Goal: Task Accomplishment & Management: Use online tool/utility

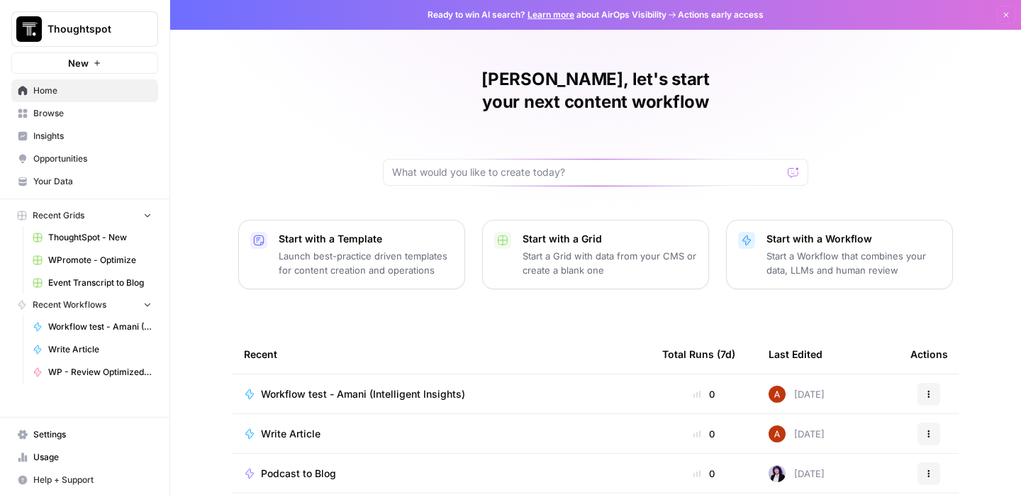
click at [91, 236] on span "ThoughtSpot - New" at bounding box center [100, 237] width 104 height 13
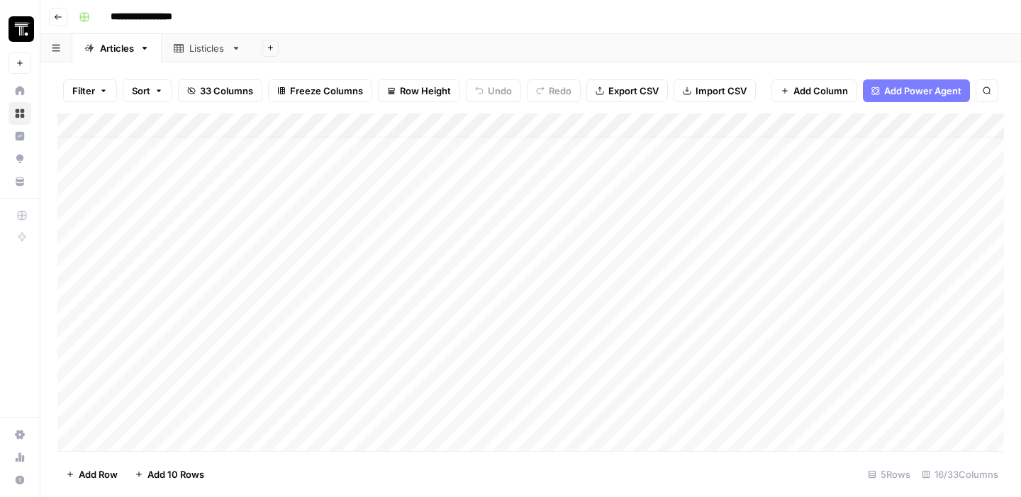
scroll to position [21, 0]
click at [184, 435] on div "Add Column" at bounding box center [530, 281] width 946 height 337
type textarea "**********"
click at [452, 367] on div "Add Column" at bounding box center [530, 281] width 946 height 337
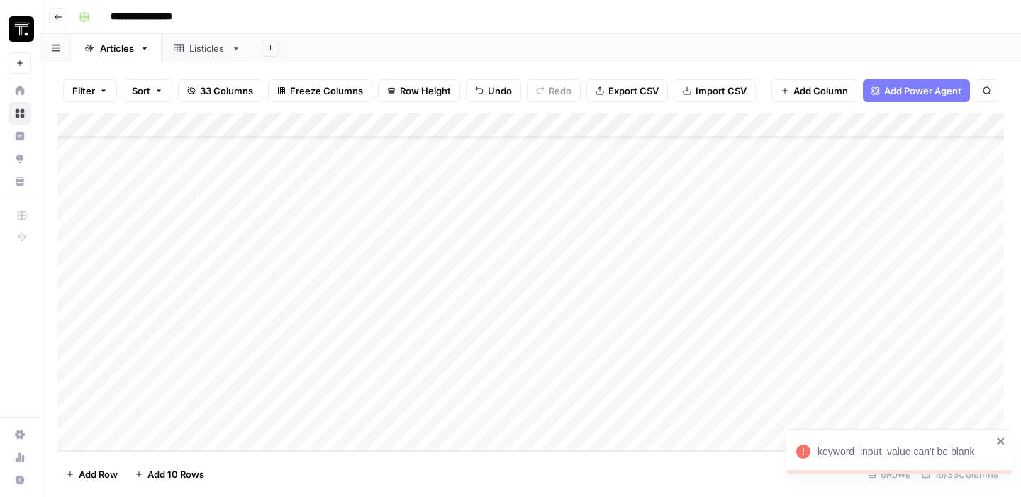
click at [345, 398] on div "Add Column" at bounding box center [530, 281] width 946 height 337
click at [354, 385] on div at bounding box center [396, 396] width 230 height 65
click at [338, 374] on div at bounding box center [396, 396] width 230 height 65
click at [292, 376] on div at bounding box center [396, 396] width 230 height 65
click at [380, 403] on div at bounding box center [396, 396] width 230 height 65
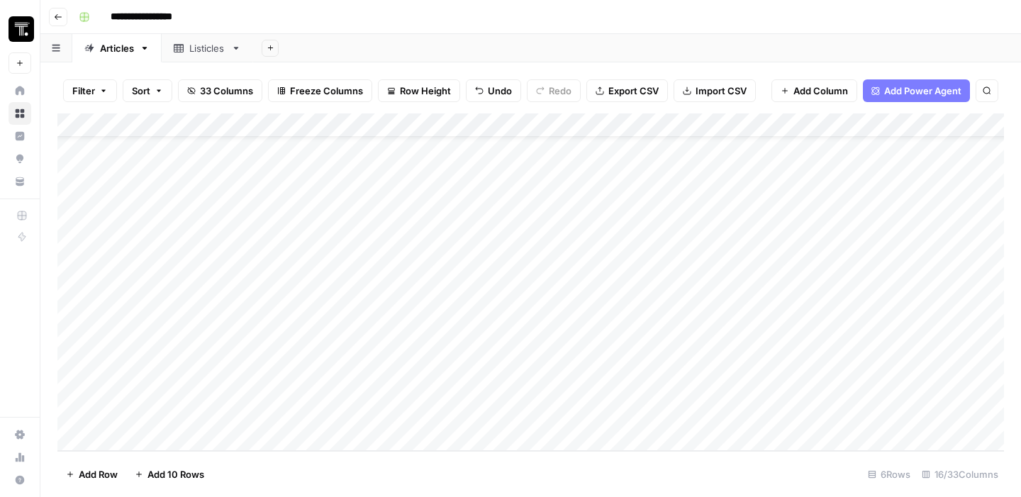
click at [380, 403] on div at bounding box center [396, 396] width 230 height 65
click at [479, 128] on div "Add Column" at bounding box center [530, 281] width 946 height 337
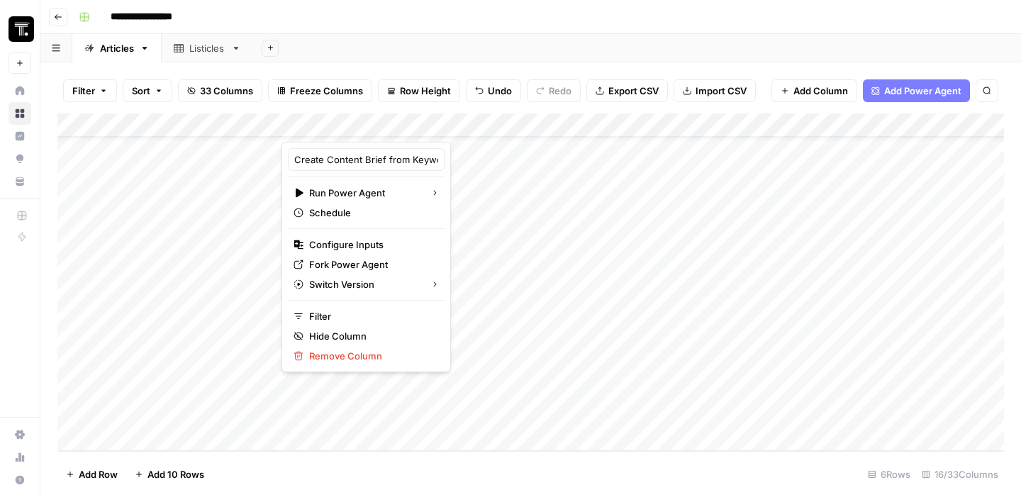
click at [435, 377] on div "Add Column" at bounding box center [530, 281] width 946 height 337
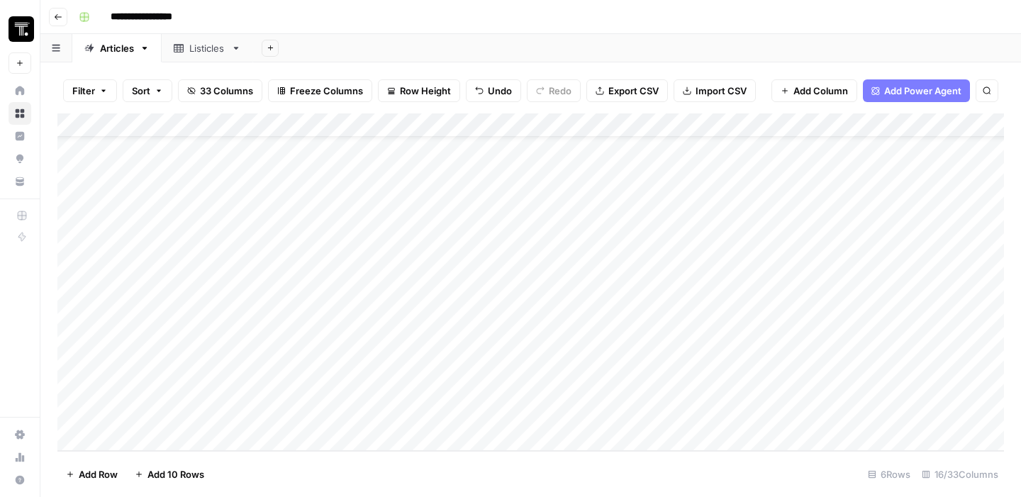
click at [435, 377] on div "Add Column" at bounding box center [530, 281] width 946 height 337
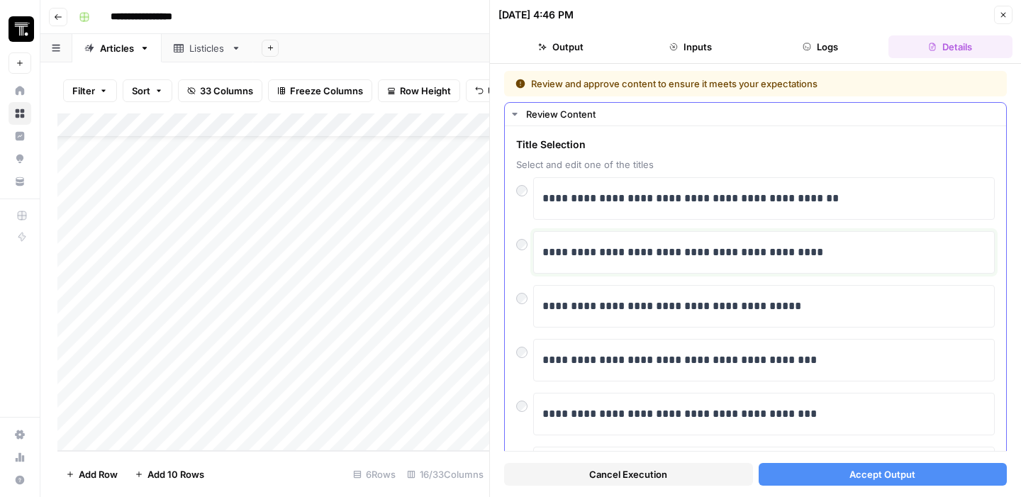
click at [622, 250] on p "**********" at bounding box center [763, 252] width 443 height 18
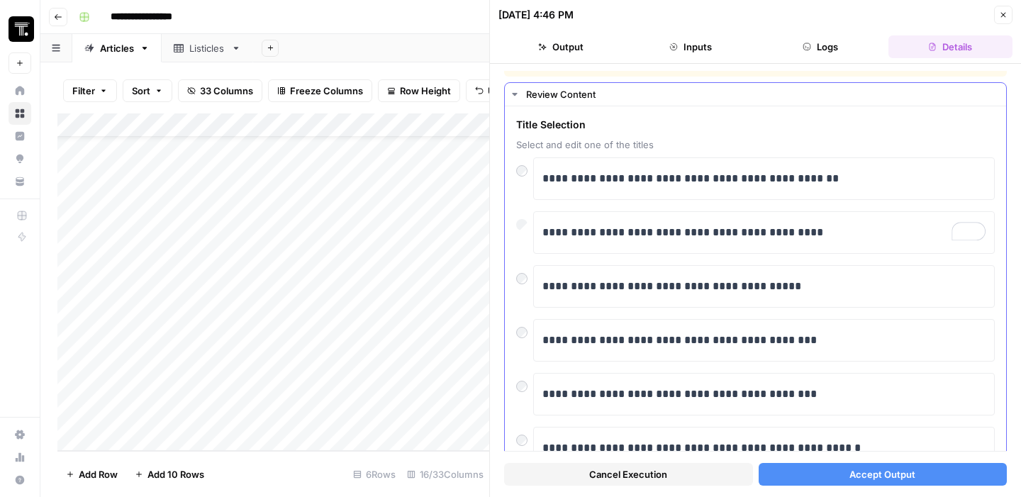
scroll to position [22, 0]
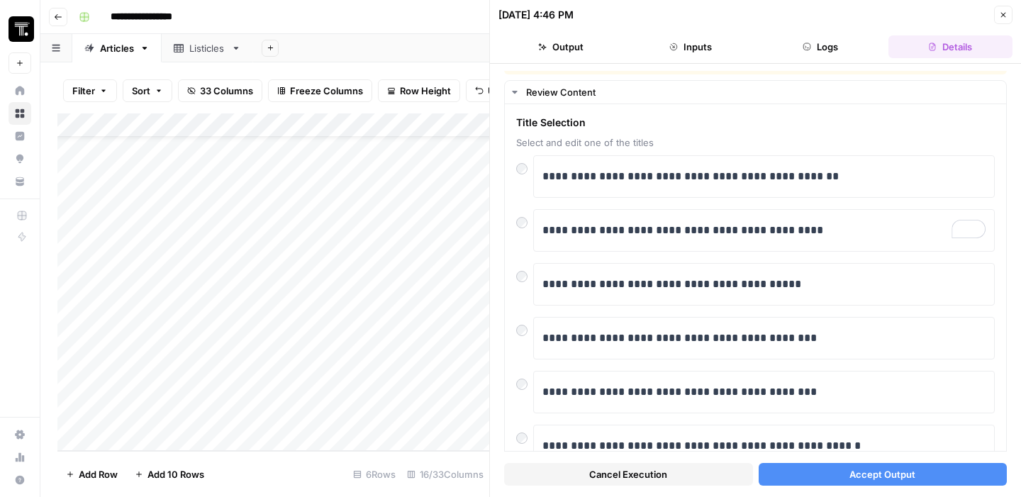
click at [817, 478] on button "Accept Output" at bounding box center [883, 474] width 249 height 23
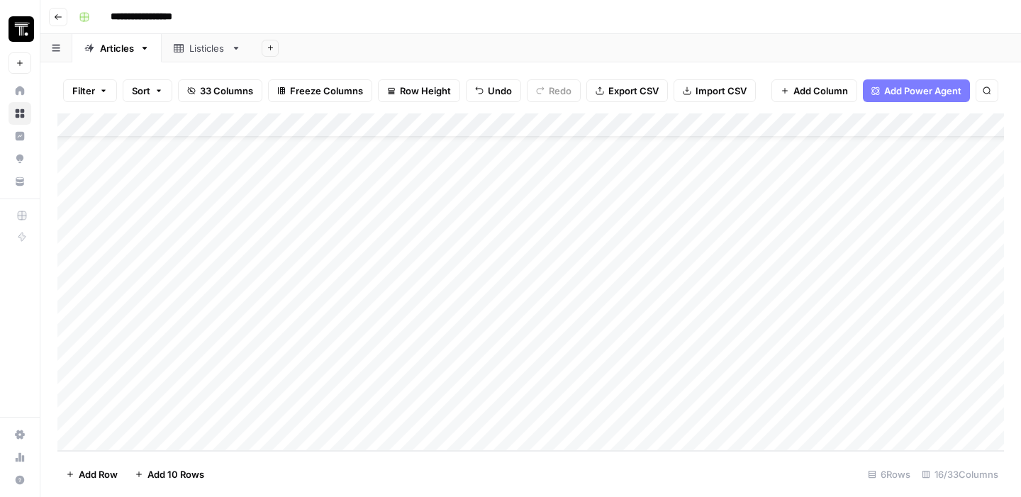
scroll to position [84, 0]
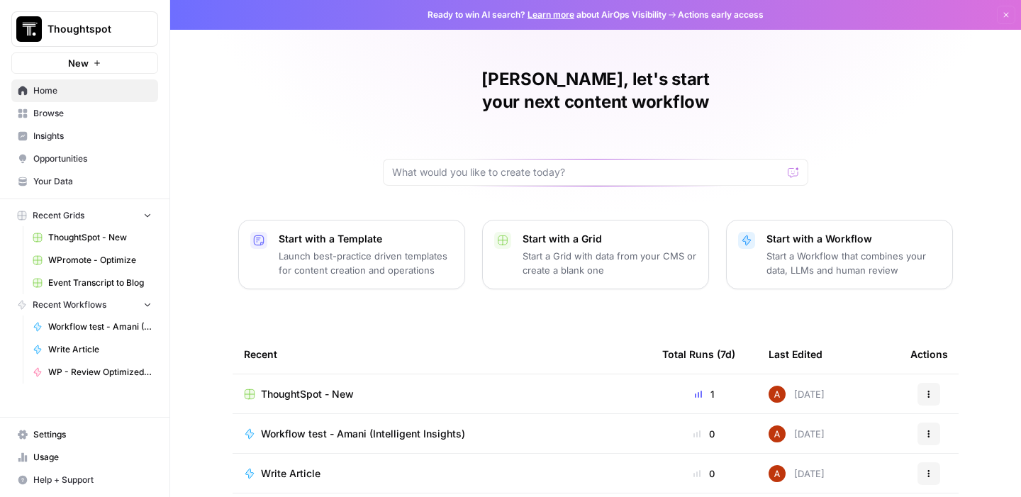
click at [388, 387] on div "ThoughtSpot - New" at bounding box center [442, 394] width 396 height 14
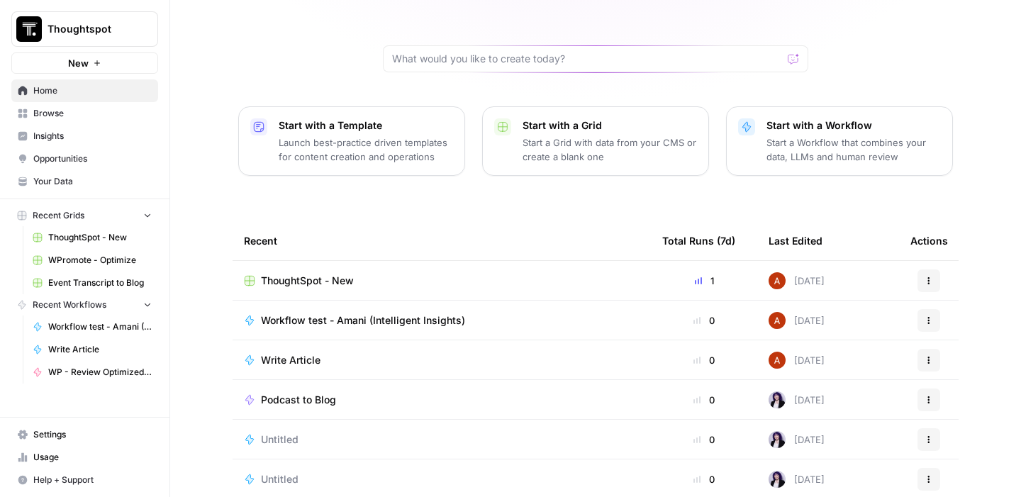
click at [466, 274] on div "ThoughtSpot - New" at bounding box center [442, 281] width 396 height 14
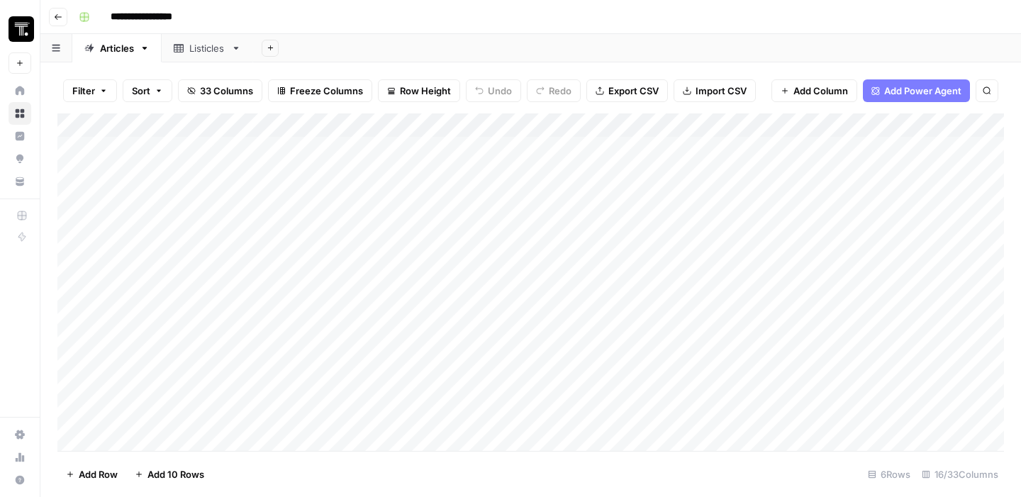
scroll to position [84, 0]
click at [549, 418] on div "Add Column" at bounding box center [530, 281] width 946 height 337
click at [605, 292] on div "Add Column" at bounding box center [530, 281] width 946 height 337
click at [581, 380] on div "Add Column" at bounding box center [530, 281] width 946 height 337
click at [589, 401] on div "Add Column" at bounding box center [530, 281] width 946 height 337
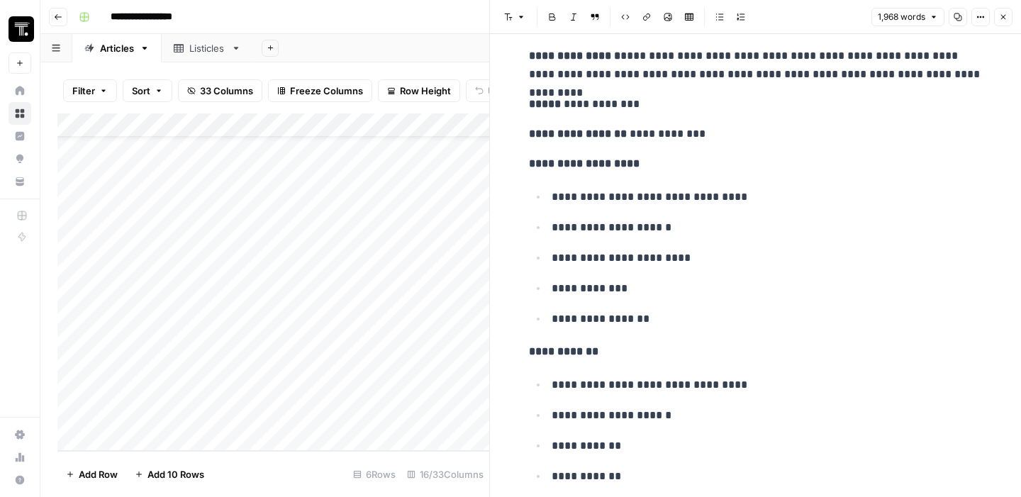
scroll to position [113, 0]
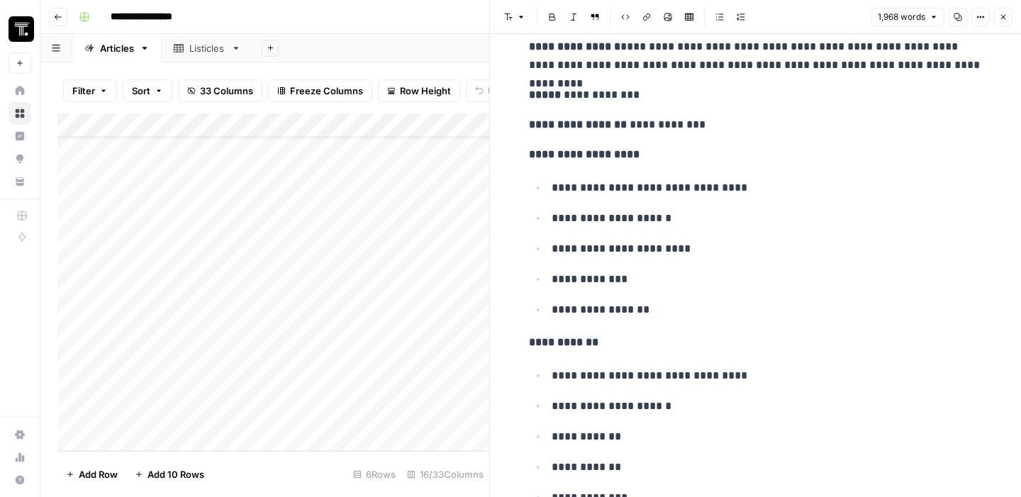
click at [720, 251] on p "**********" at bounding box center [767, 249] width 431 height 18
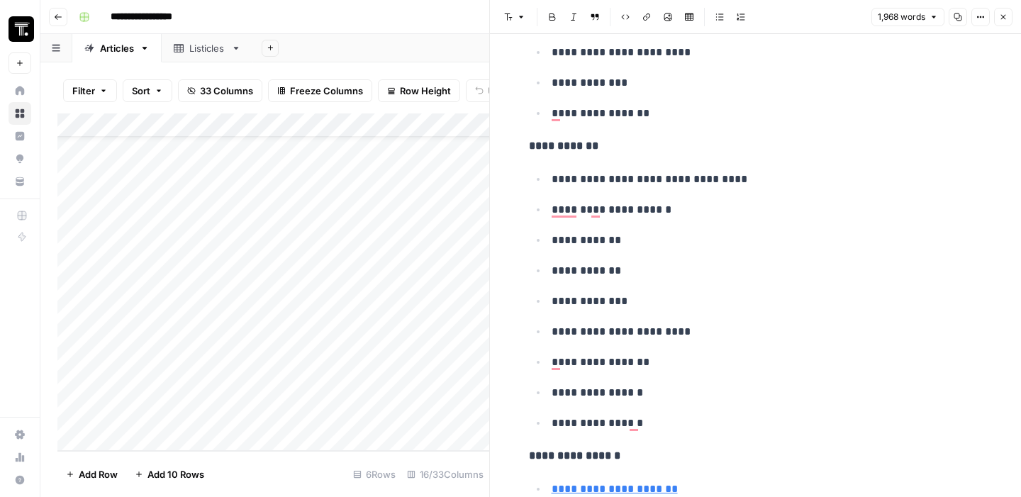
scroll to position [539, 0]
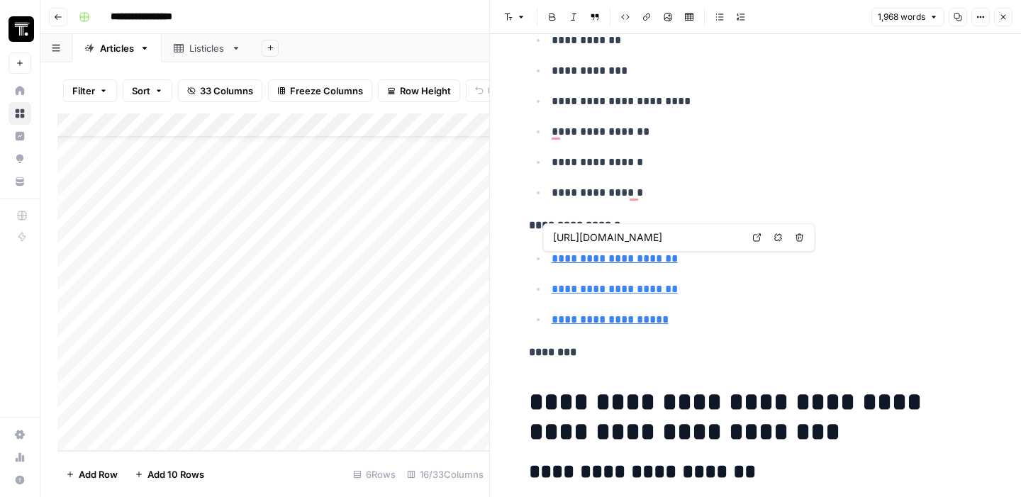
type input "https://www.credo.ai/glossary/ai-governance"
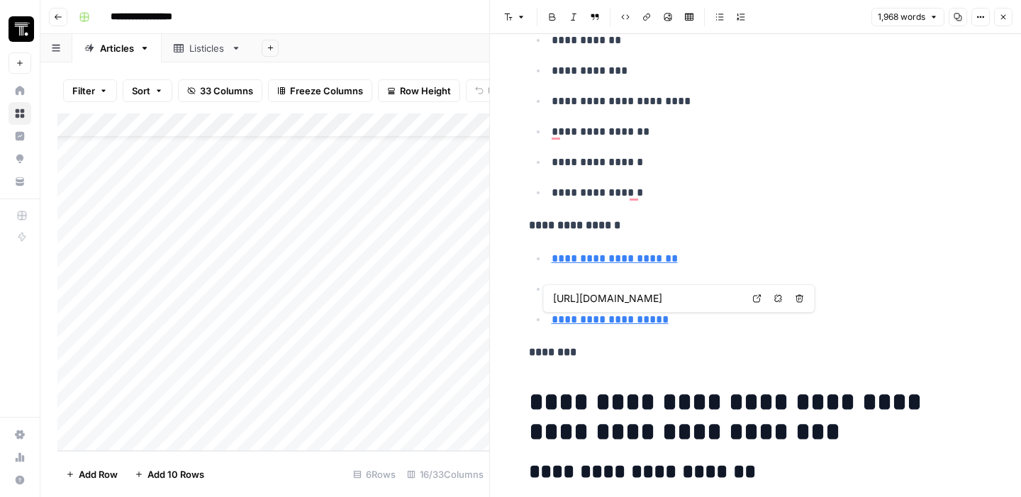
type input "https://www.ibm.com/think/topics/ai-governance"
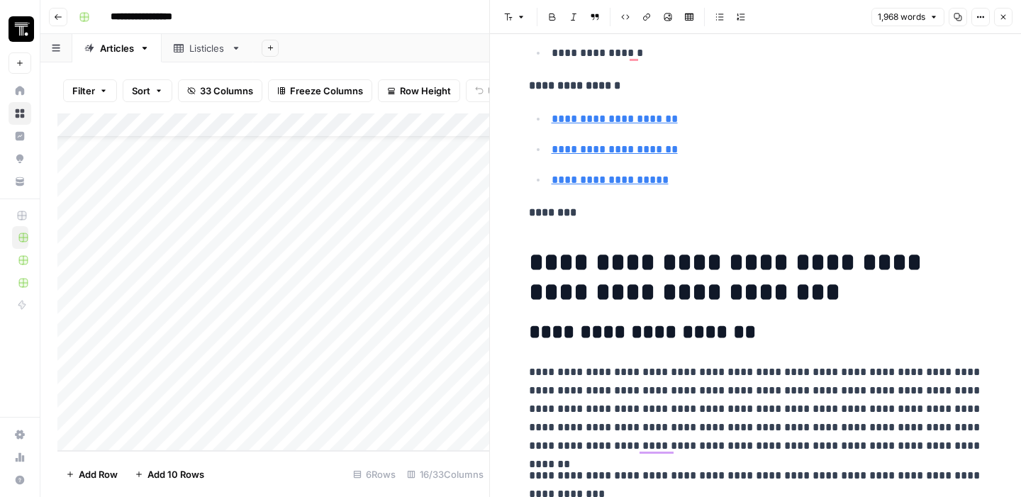
scroll to position [680, 0]
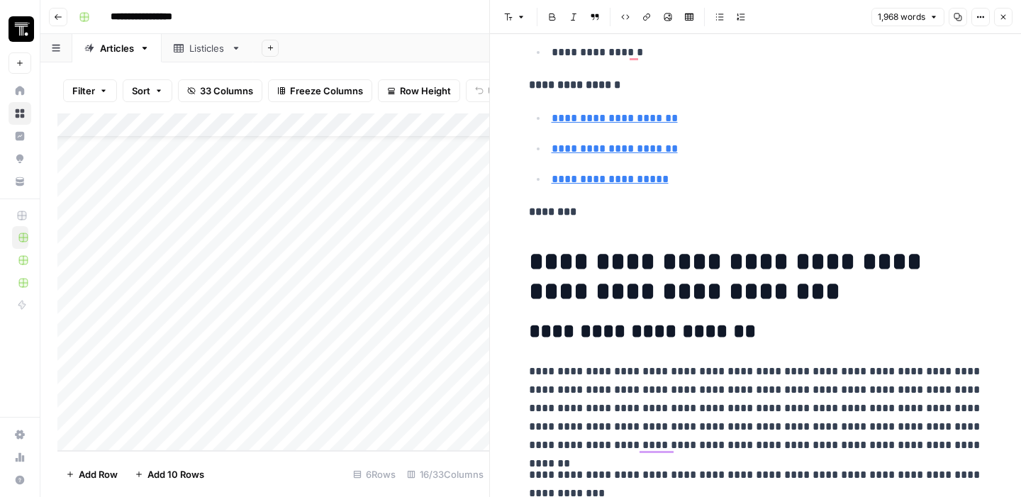
click at [957, 22] on button "Copy" at bounding box center [958, 17] width 18 height 18
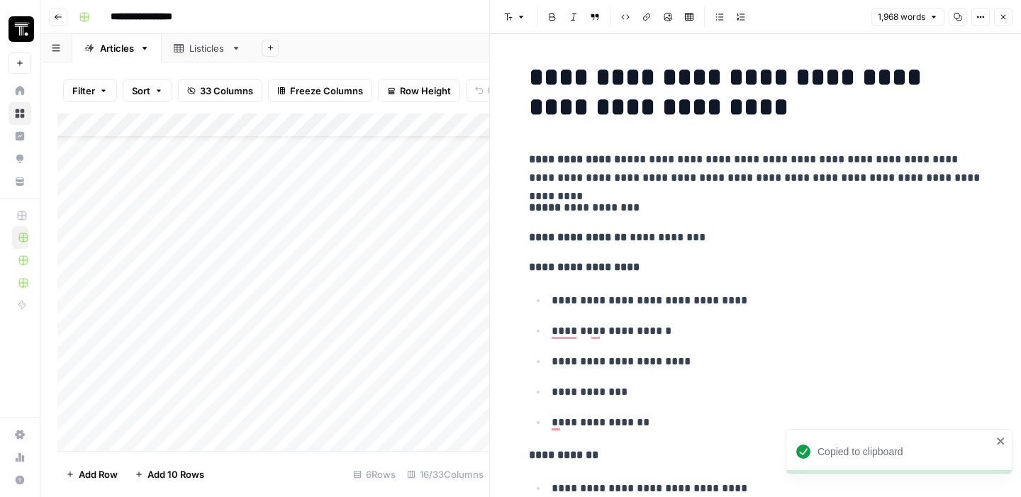
scroll to position [680, 0]
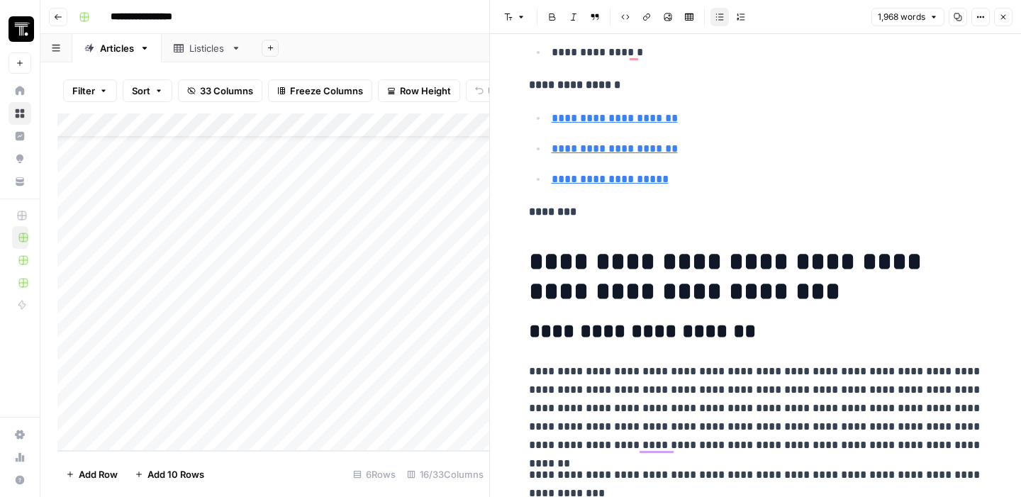
click at [1005, 17] on icon "button" at bounding box center [1003, 17] width 9 height 9
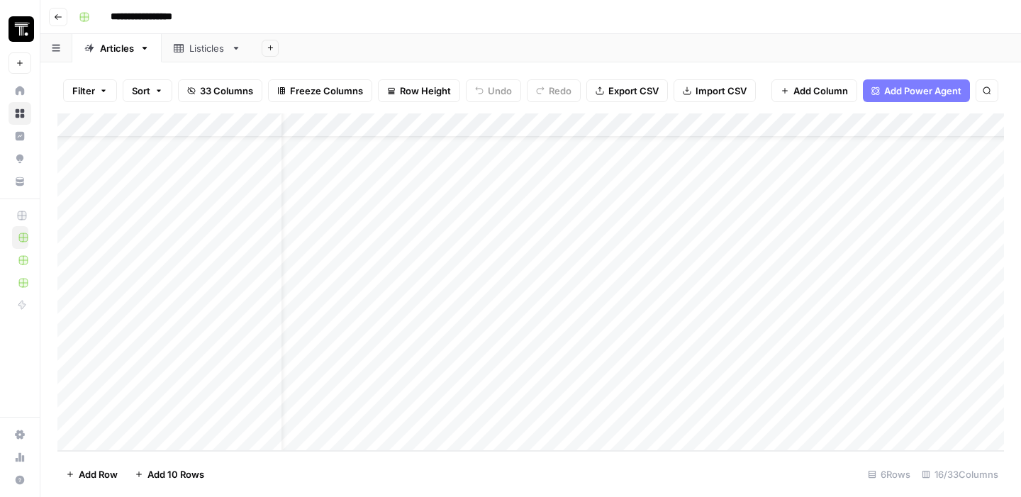
scroll to position [84, 48]
click at [693, 410] on div "Add Column" at bounding box center [530, 281] width 946 height 337
click at [732, 405] on div "Add Column" at bounding box center [530, 281] width 946 height 337
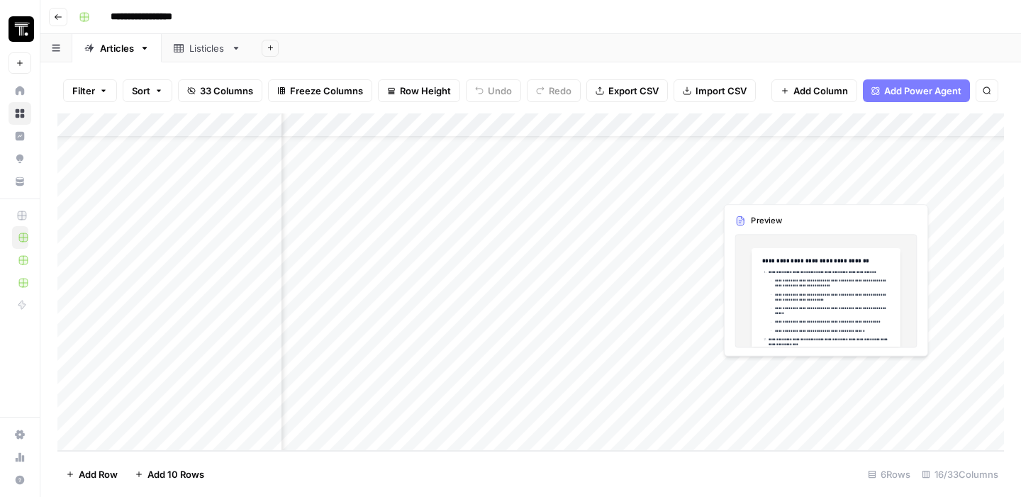
click at [749, 396] on div "Add Column" at bounding box center [530, 281] width 946 height 337
click at [791, 284] on div "Add Column" at bounding box center [530, 281] width 946 height 337
click at [756, 402] on div "Add Column" at bounding box center [530, 281] width 946 height 337
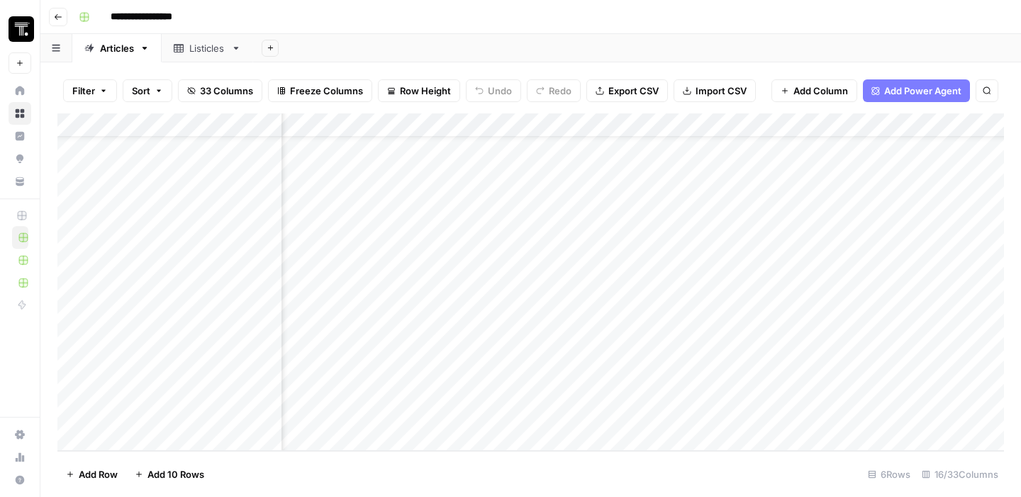
click at [869, 376] on div "Add Column" at bounding box center [530, 281] width 946 height 337
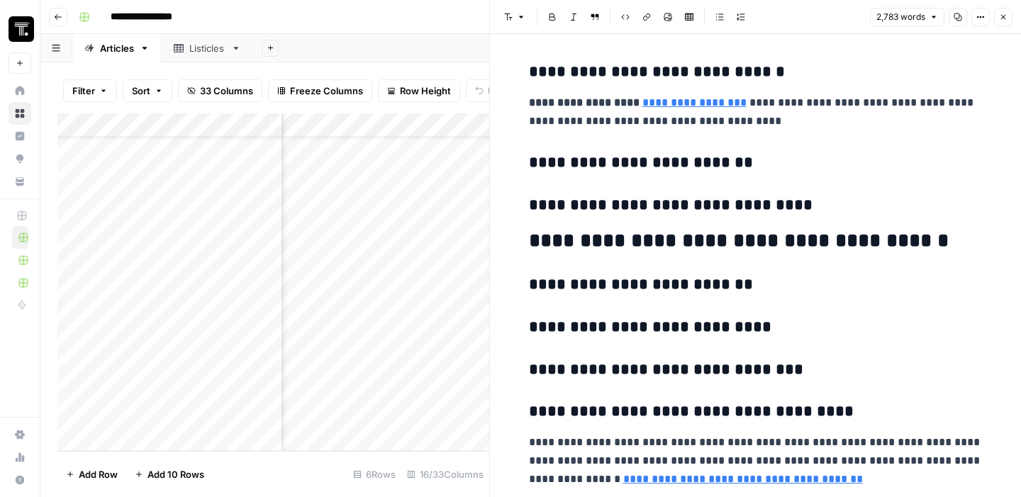
scroll to position [9656, 0]
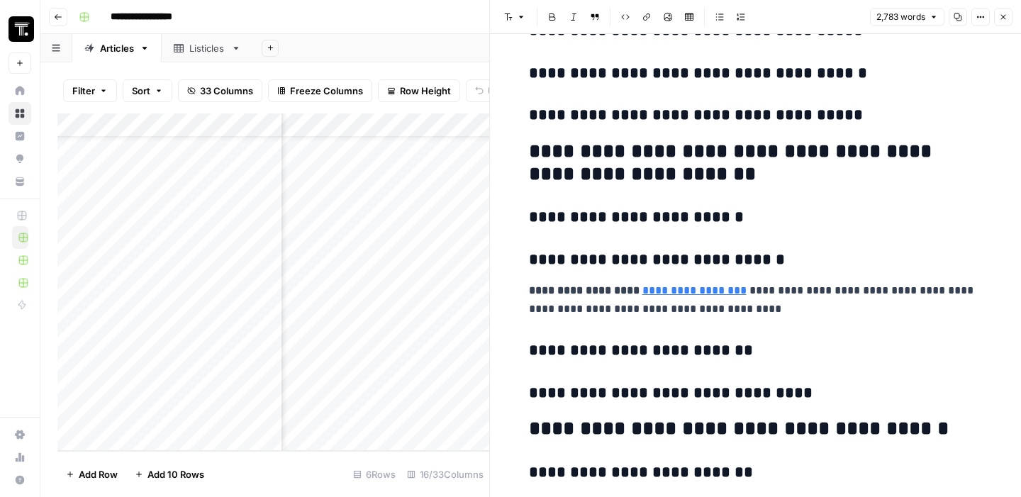
click at [1001, 16] on icon "button" at bounding box center [1003, 17] width 9 height 9
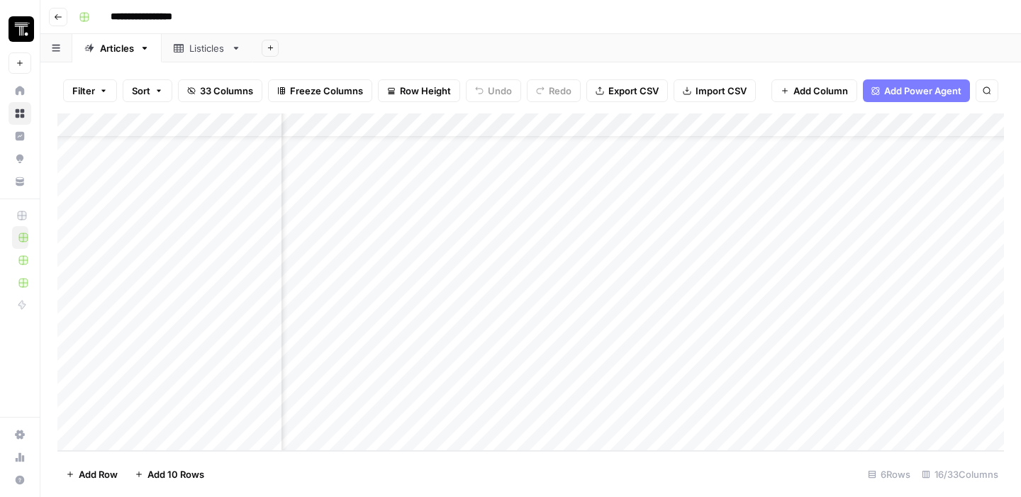
scroll to position [84, 380]
click at [605, 410] on div "Add Column" at bounding box center [530, 281] width 946 height 337
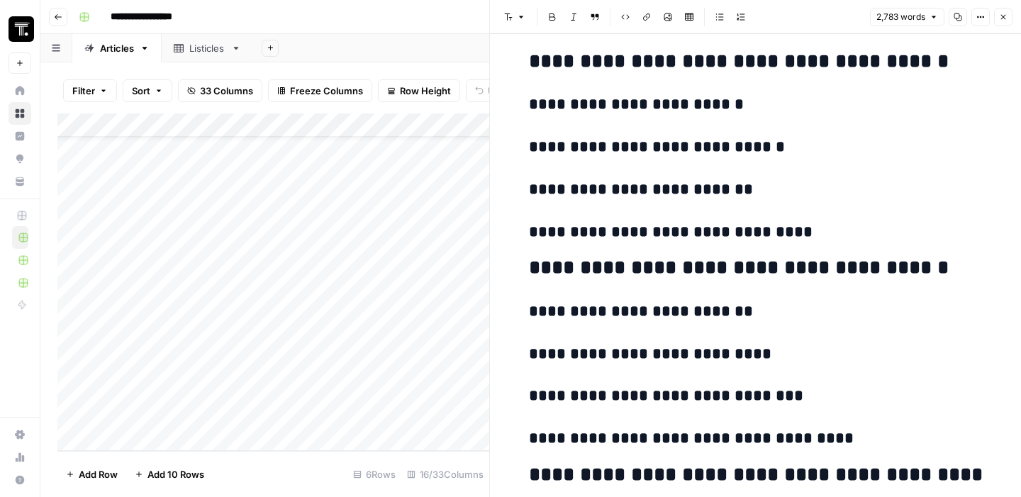
scroll to position [84, 0]
click at [399, 406] on div "Add Column" at bounding box center [273, 281] width 432 height 337
click at [449, 399] on div "Add Column" at bounding box center [273, 281] width 432 height 337
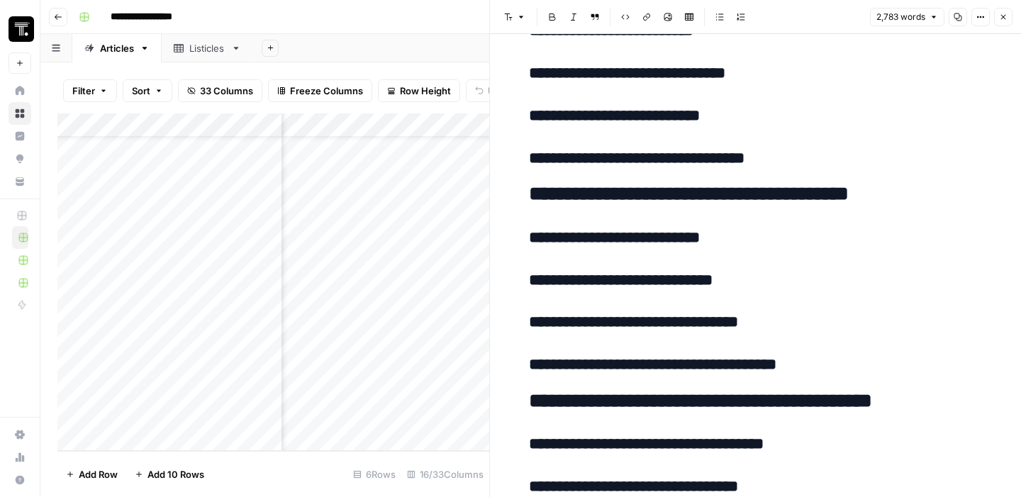
click at [461, 378] on div "Add Column" at bounding box center [273, 281] width 432 height 337
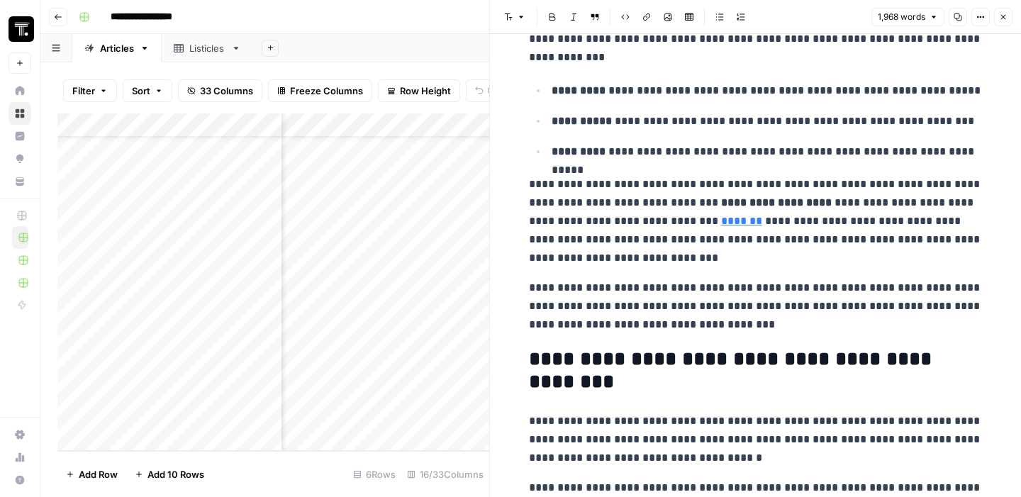
scroll to position [1115, 0]
click at [578, 388] on h2 "**********" at bounding box center [756, 371] width 454 height 45
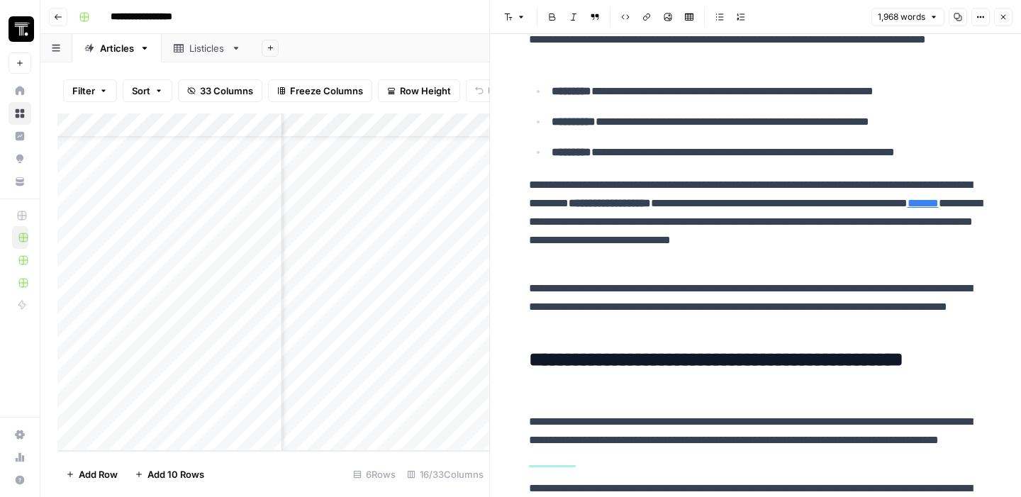
click at [462, 374] on div "Add Column" at bounding box center [273, 281] width 432 height 337
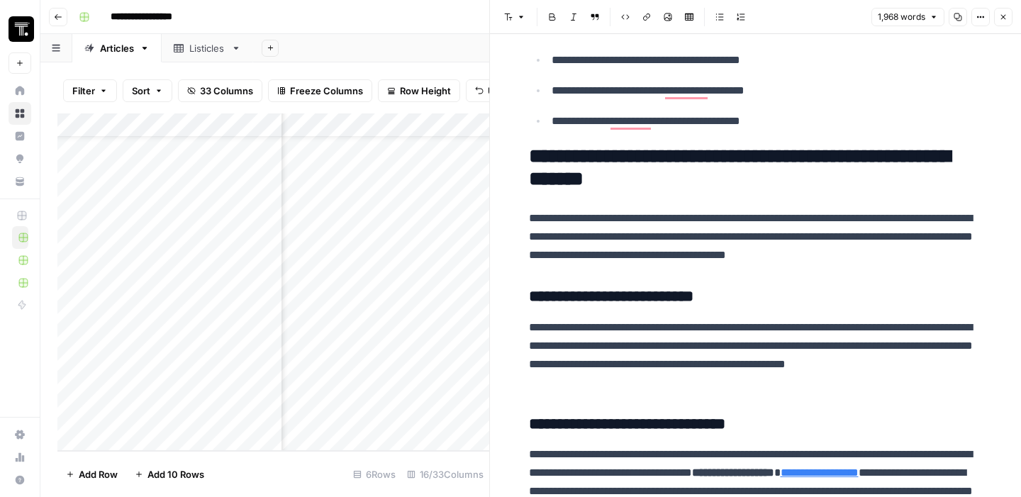
scroll to position [2783, 0]
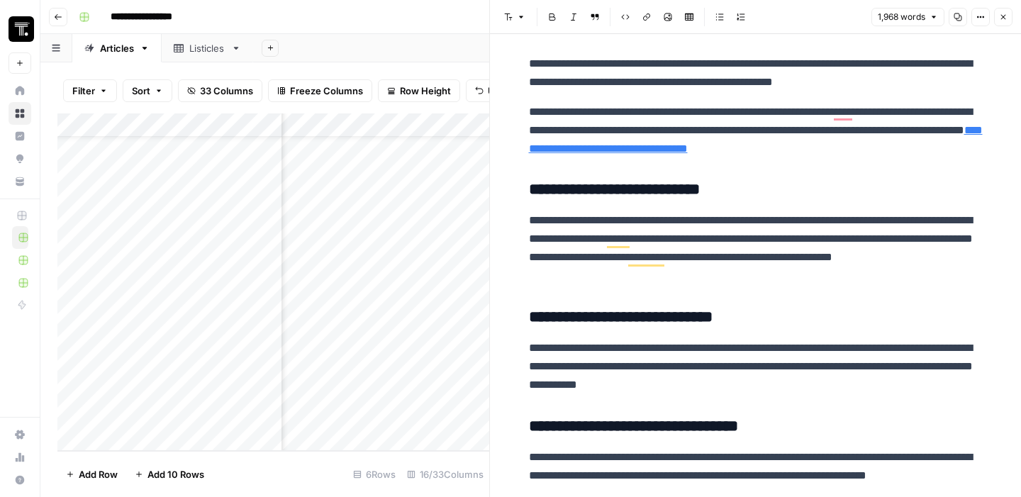
click at [1000, 18] on icon "button" at bounding box center [1003, 17] width 9 height 9
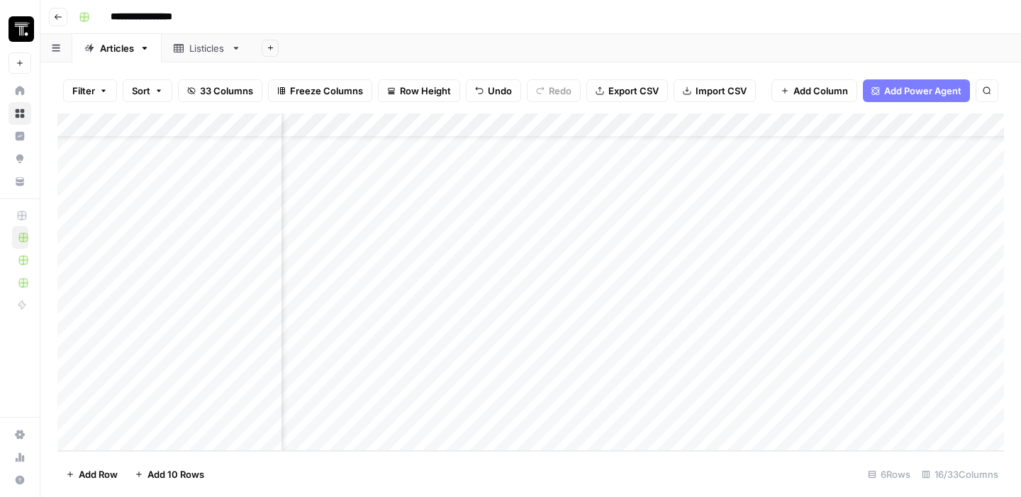
scroll to position [84, 340]
click at [726, 414] on div "Add Column" at bounding box center [530, 281] width 946 height 337
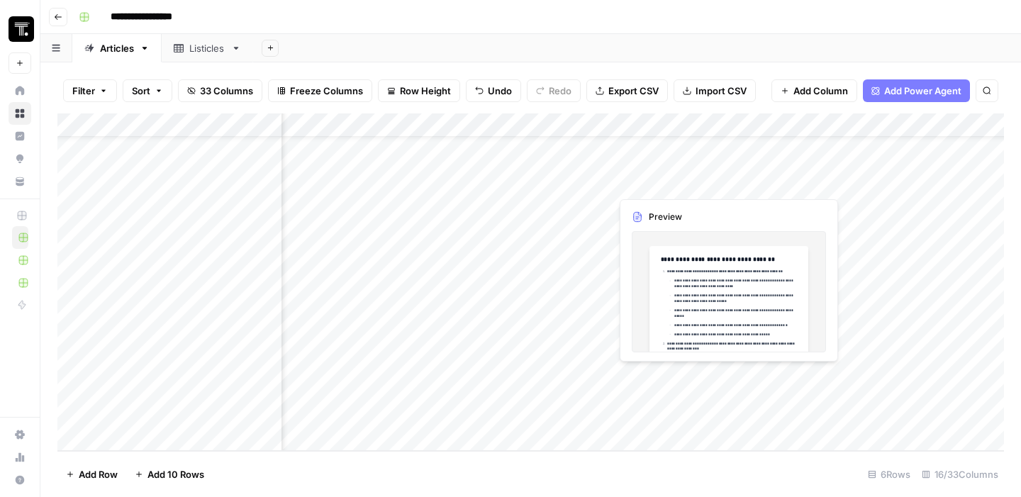
click at [672, 418] on div "Add Column" at bounding box center [530, 281] width 946 height 337
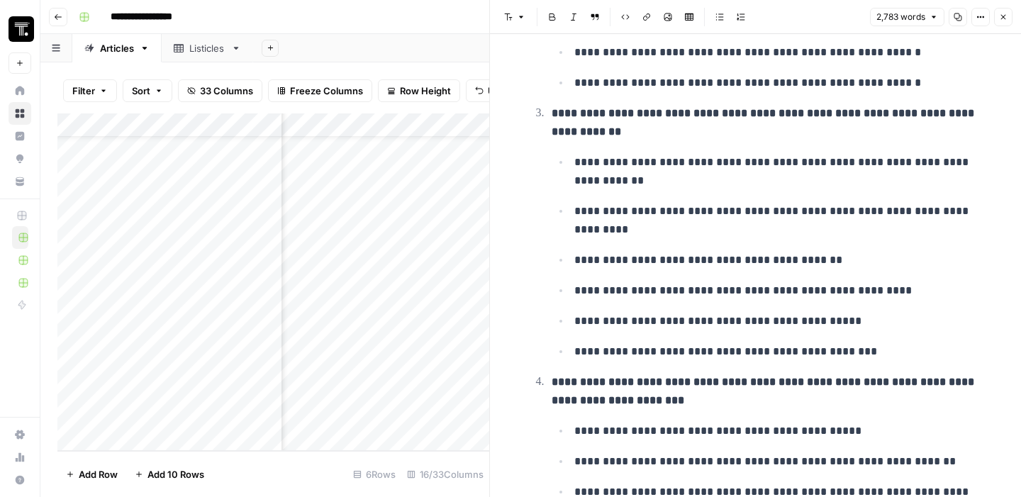
scroll to position [326, 0]
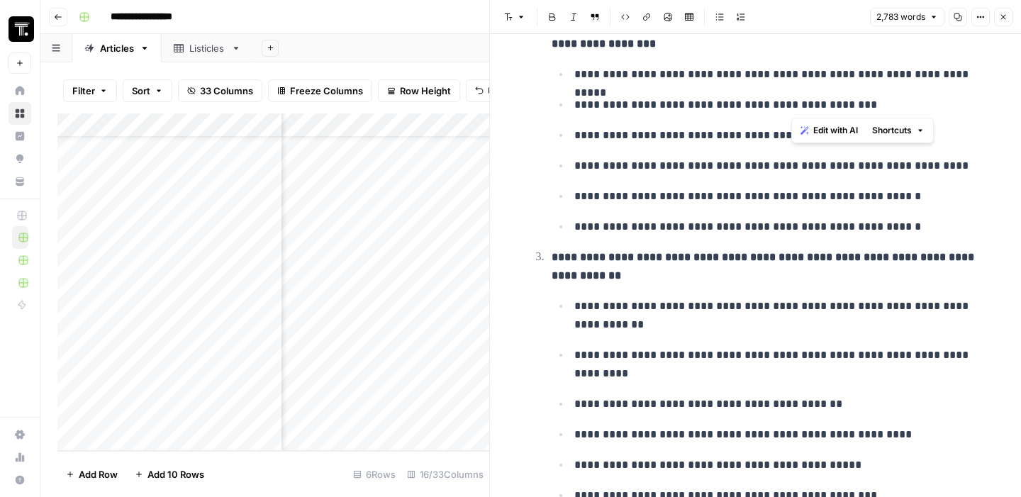
drag, startPoint x: 790, startPoint y: 106, endPoint x: 823, endPoint y: 106, distance: 32.6
click at [823, 106] on p "**********" at bounding box center [778, 105] width 408 height 18
click at [1002, 13] on icon "button" at bounding box center [1003, 17] width 9 height 9
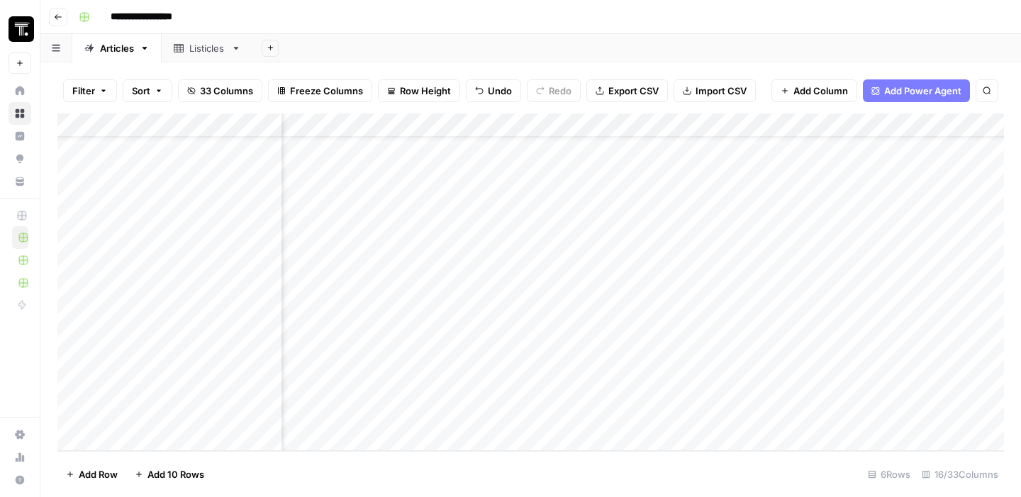
scroll to position [84, 474]
click at [707, 396] on div "Add Column" at bounding box center [530, 281] width 946 height 337
click at [771, 374] on div "Add Column" at bounding box center [530, 281] width 946 height 337
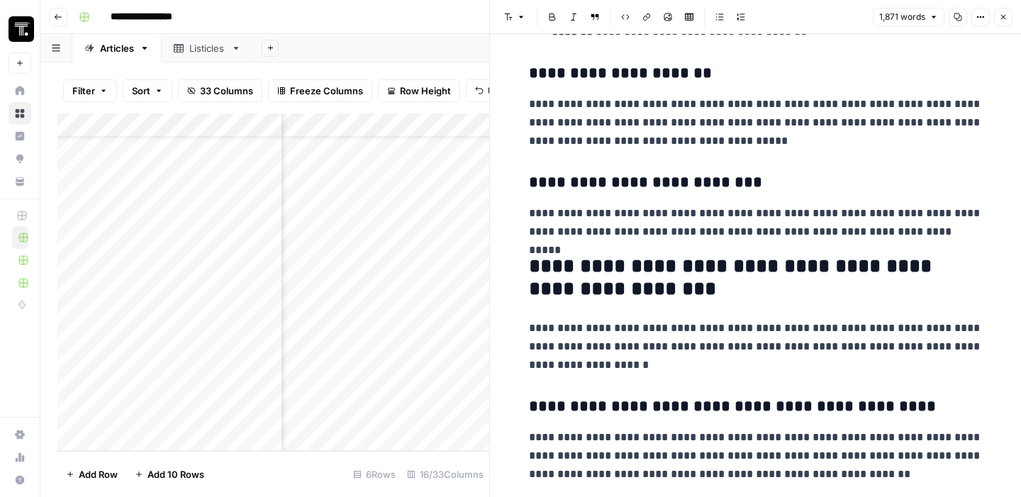
scroll to position [3177, 0]
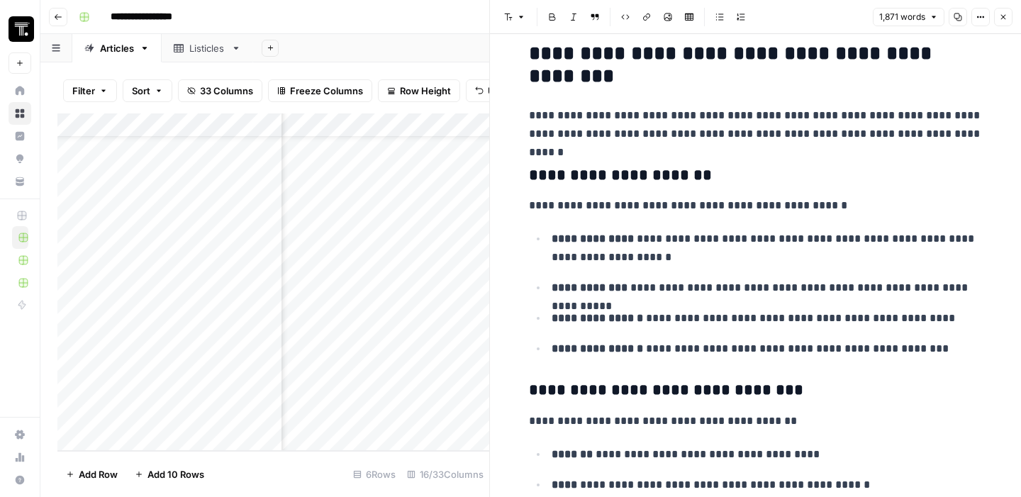
click at [1002, 16] on icon "button" at bounding box center [1003, 17] width 9 height 9
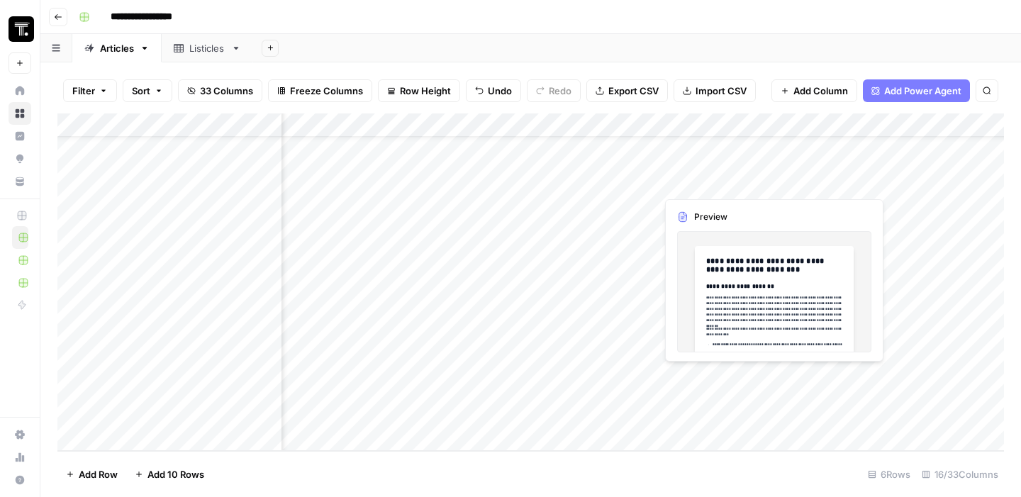
click at [723, 376] on div "Add Column" at bounding box center [530, 281] width 946 height 337
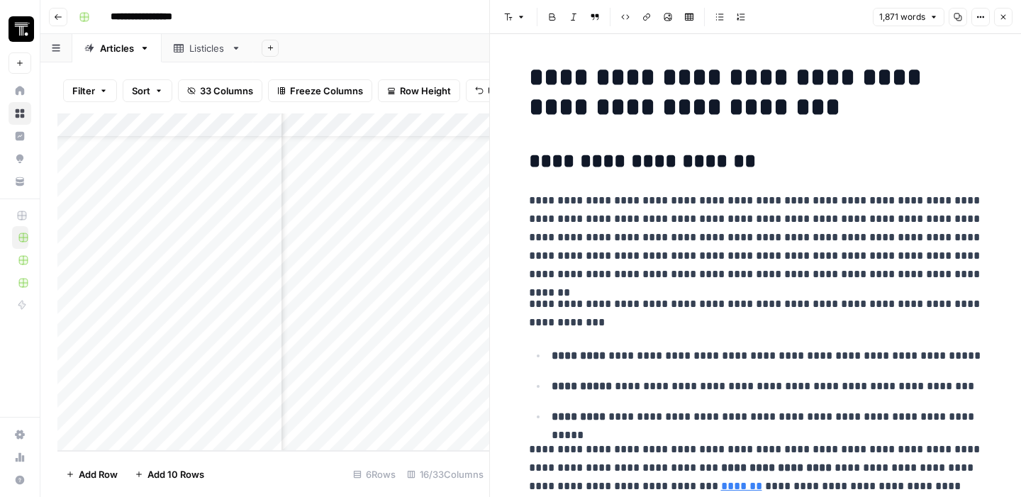
scroll to position [395, 0]
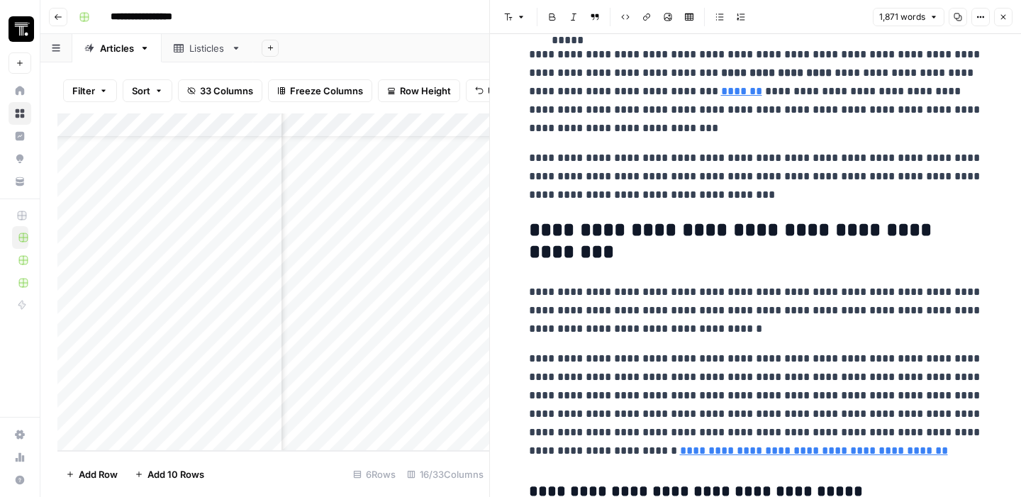
click at [583, 250] on h2 "**********" at bounding box center [756, 241] width 454 height 45
click at [1007, 25] on button "Close" at bounding box center [1003, 17] width 18 height 18
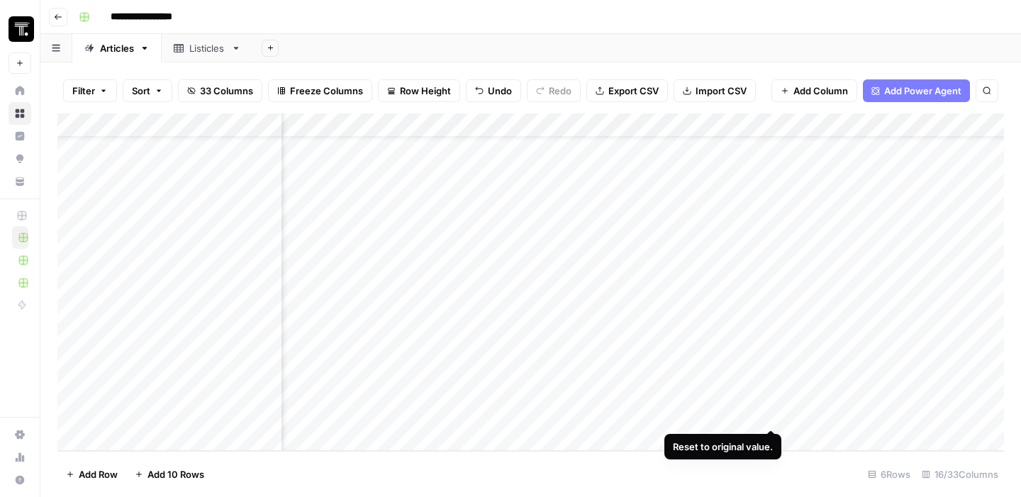
click at [771, 376] on div "Add Column" at bounding box center [530, 281] width 946 height 337
click at [713, 396] on div "Add Column" at bounding box center [530, 281] width 946 height 337
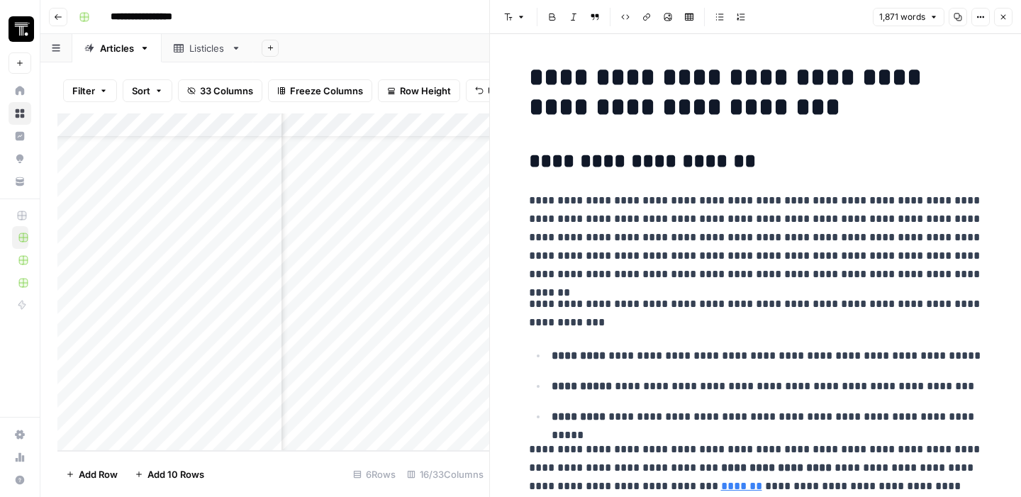
click at [1005, 18] on icon "button" at bounding box center [1003, 17] width 9 height 9
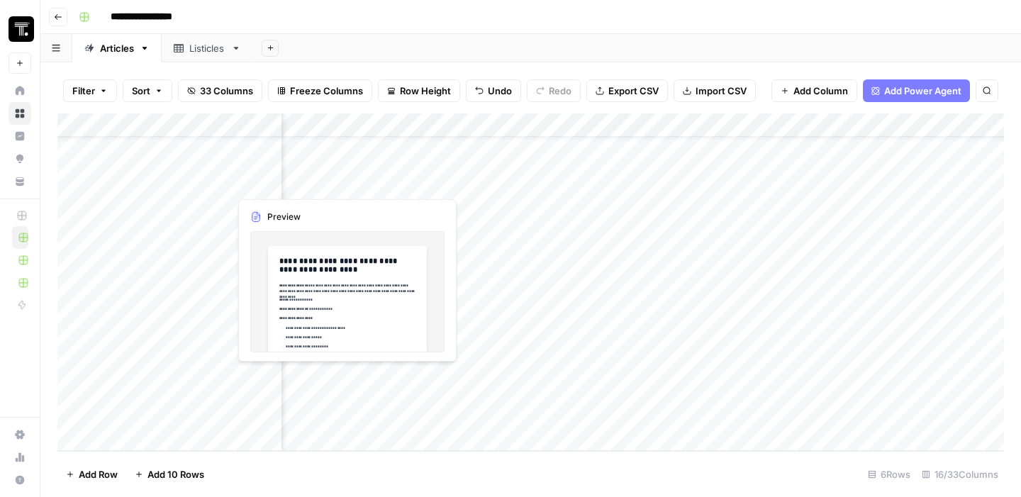
scroll to position [84, 244]
click at [382, 401] on div "Add Column" at bounding box center [530, 281] width 946 height 337
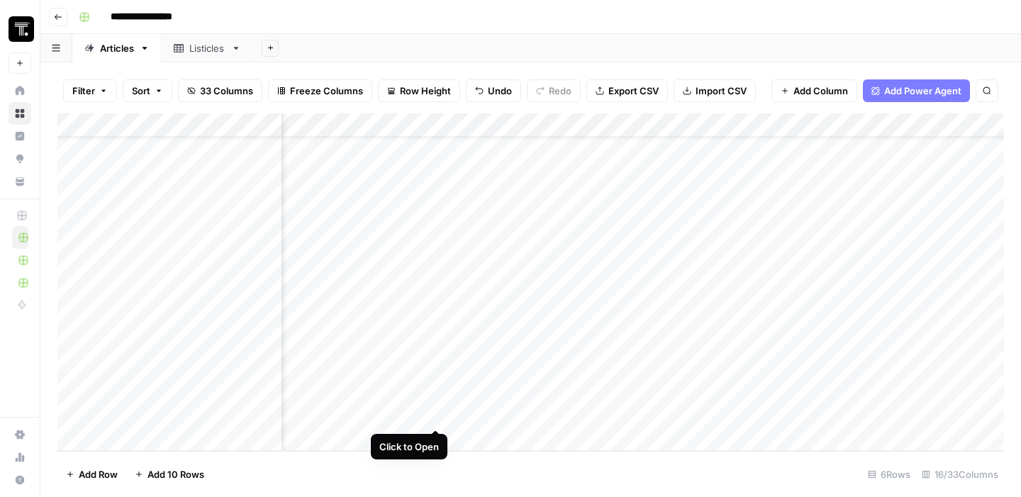
click at [435, 371] on div "Add Column" at bounding box center [530, 281] width 946 height 337
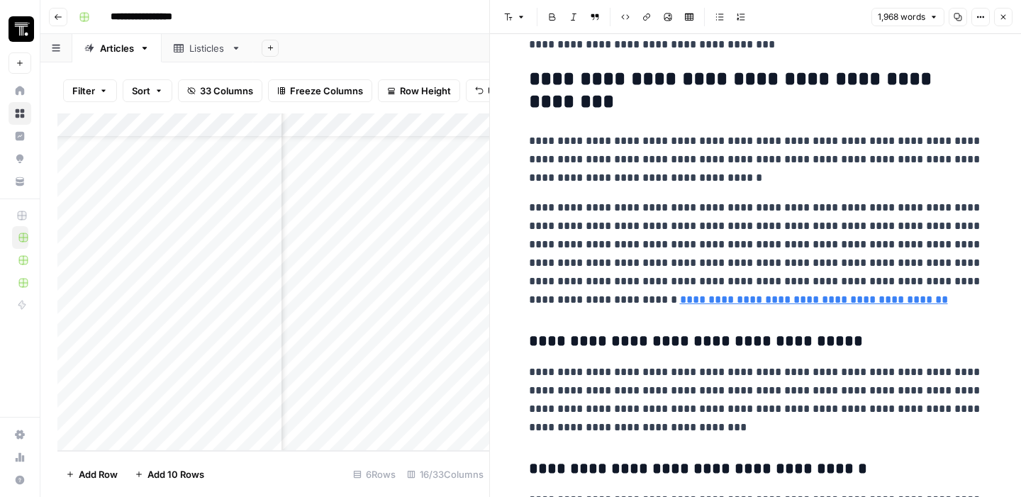
scroll to position [1365, 0]
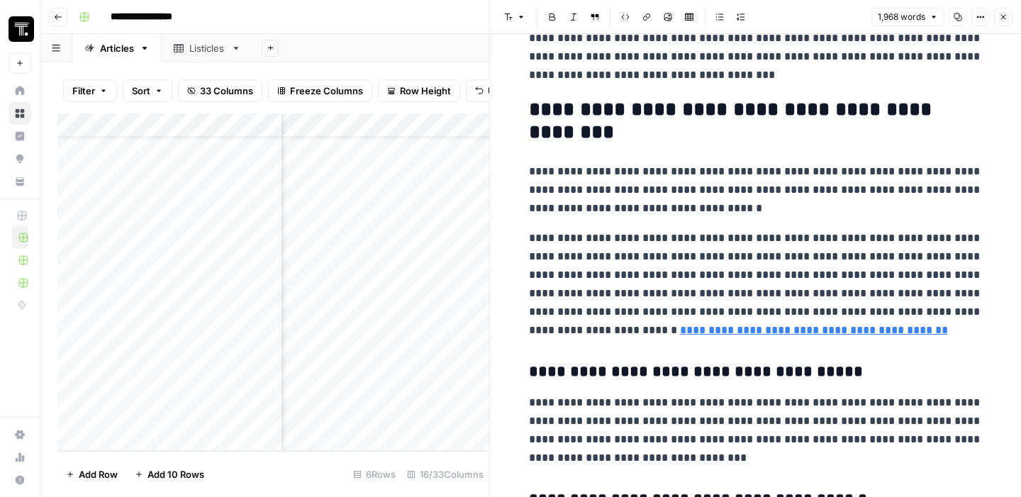
click at [583, 132] on h2 "**********" at bounding box center [756, 121] width 454 height 45
click at [1002, 21] on button "Close" at bounding box center [1003, 17] width 18 height 18
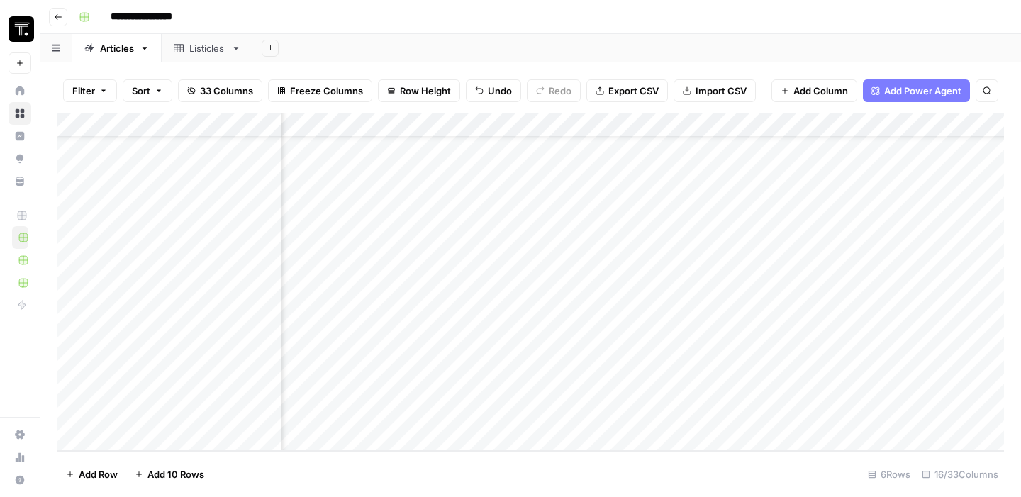
scroll to position [84, 651]
click at [560, 410] on div "Add Column" at bounding box center [530, 281] width 946 height 337
click at [595, 374] on div "Add Column" at bounding box center [530, 281] width 946 height 337
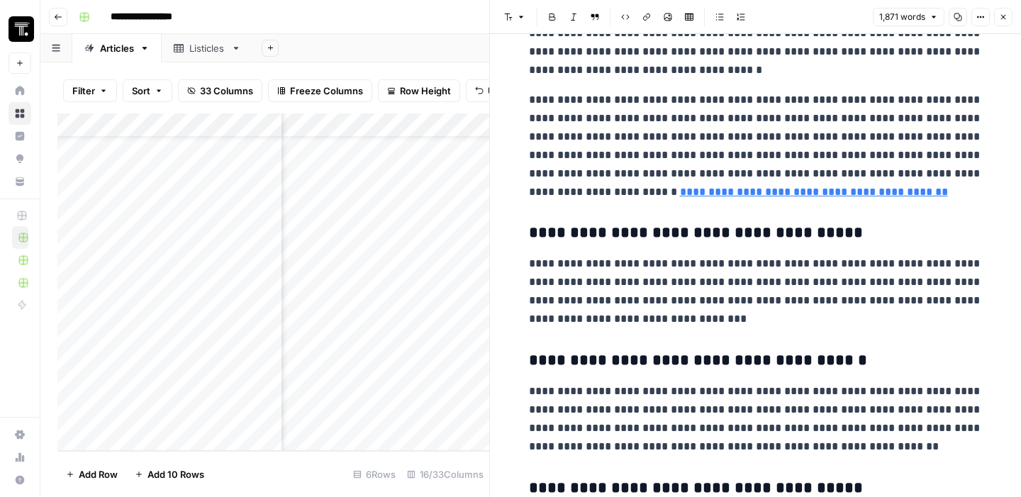
scroll to position [355, 0]
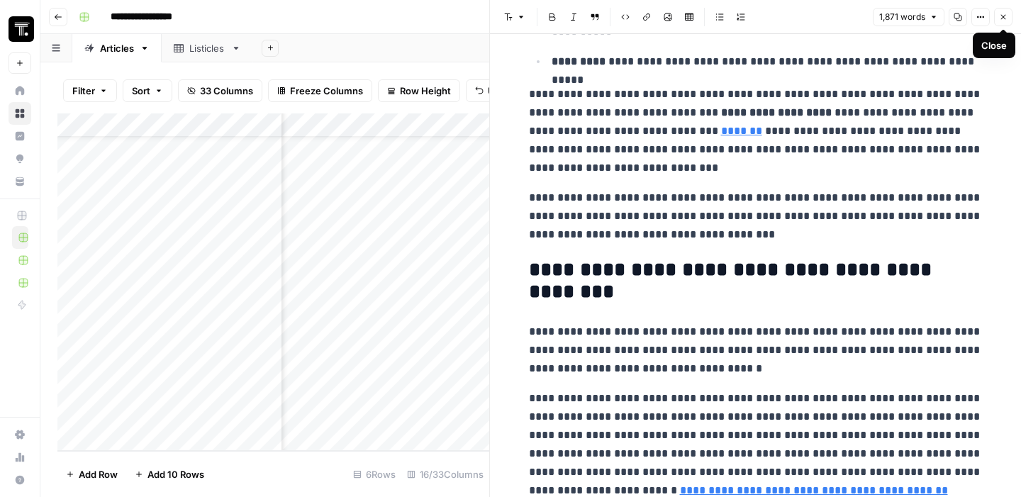
click at [591, 285] on h2 "**********" at bounding box center [756, 281] width 454 height 45
click at [323, 298] on div "Add Column" at bounding box center [273, 281] width 432 height 337
click at [1004, 17] on icon "button" at bounding box center [1003, 17] width 5 height 5
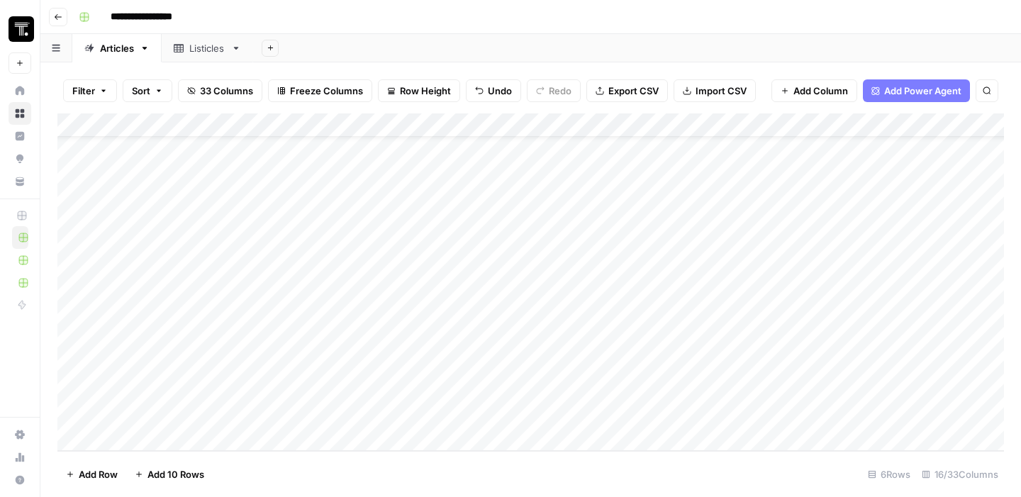
scroll to position [84, 1]
click at [633, 312] on div "Add Column" at bounding box center [530, 281] width 946 height 337
click at [751, 376] on div "Add Column" at bounding box center [530, 281] width 946 height 337
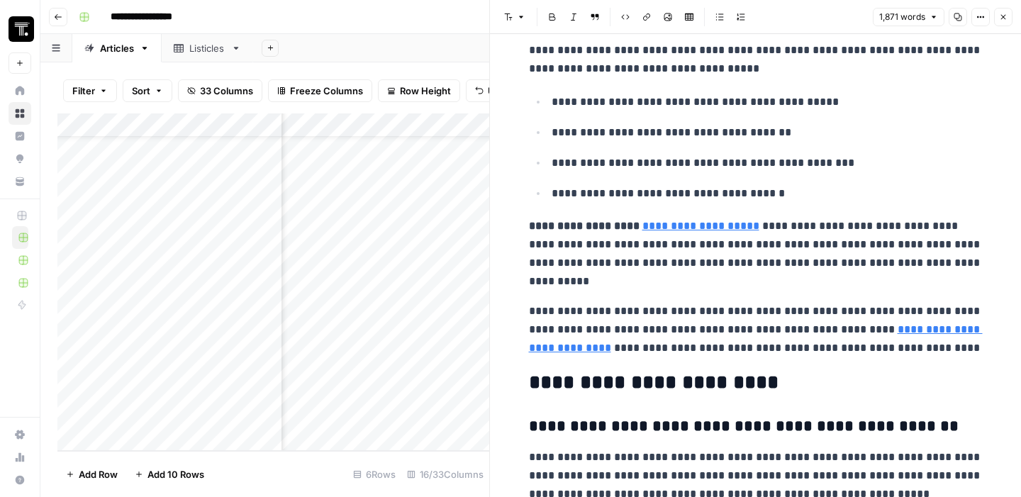
scroll to position [5108, 0]
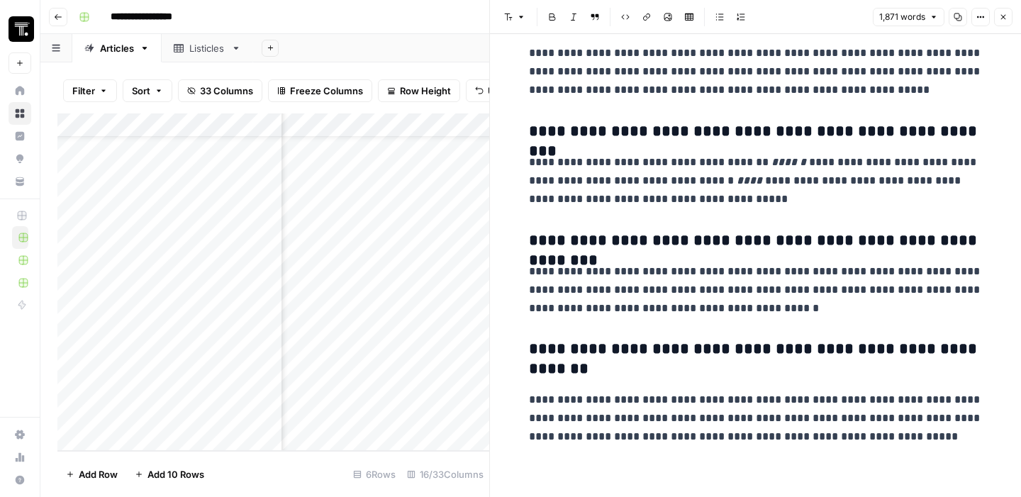
click at [1002, 23] on button "Close" at bounding box center [1003, 17] width 18 height 18
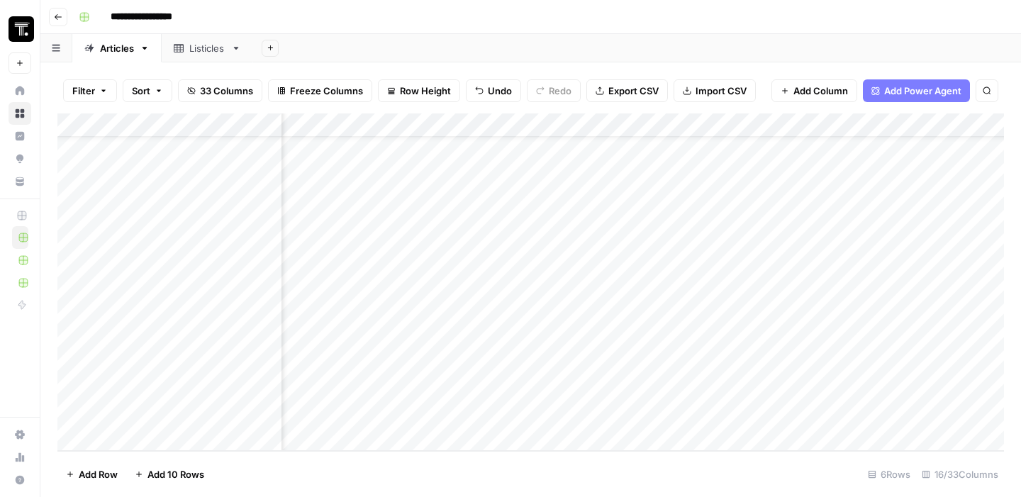
click at [780, 375] on div "Add Column" at bounding box center [530, 281] width 946 height 337
click at [849, 375] on div "Add Column" at bounding box center [530, 281] width 946 height 337
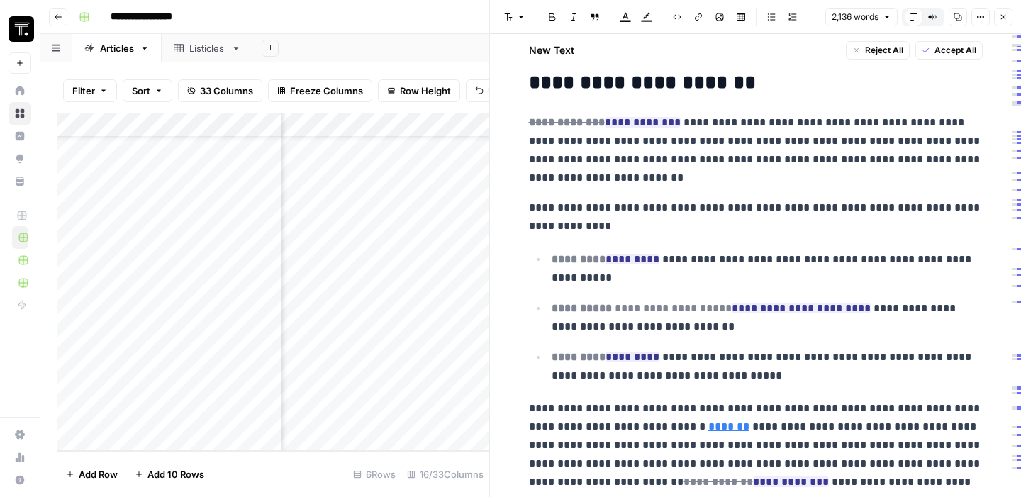
scroll to position [617, 0]
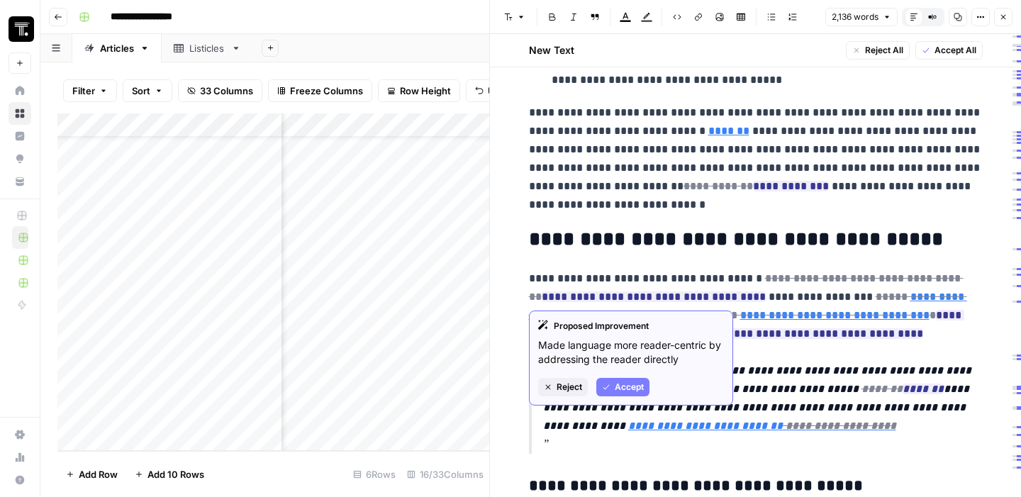
click at [775, 166] on p "**********" at bounding box center [756, 159] width 454 height 111
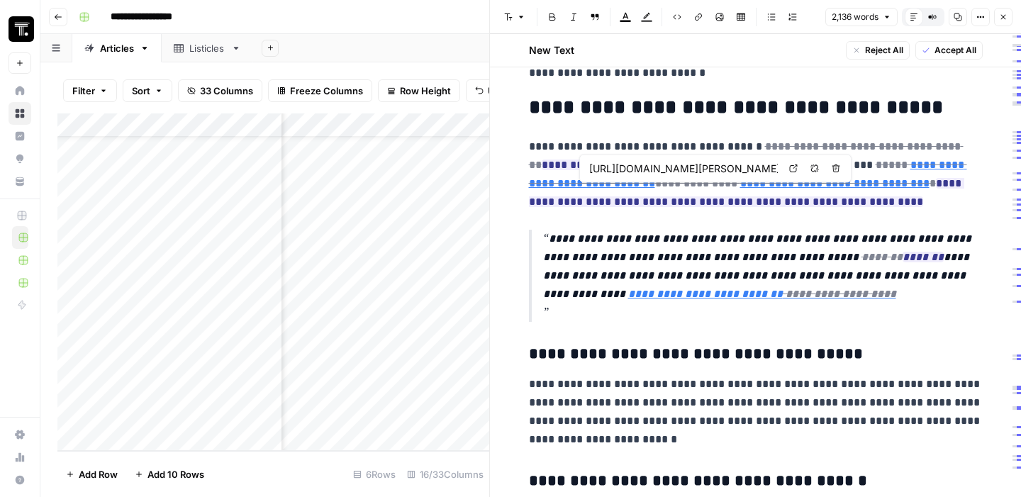
type input "[URL][DOMAIN_NAME]"
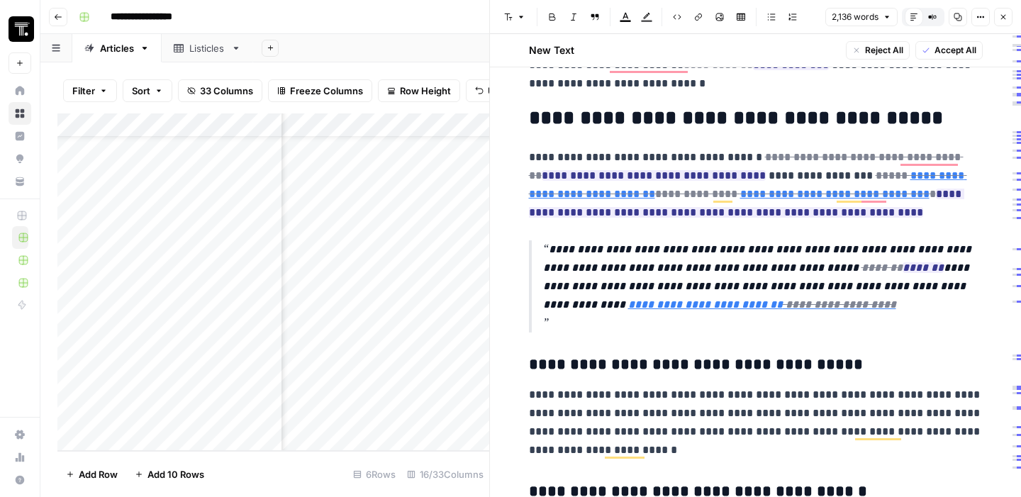
scroll to position [739, 0]
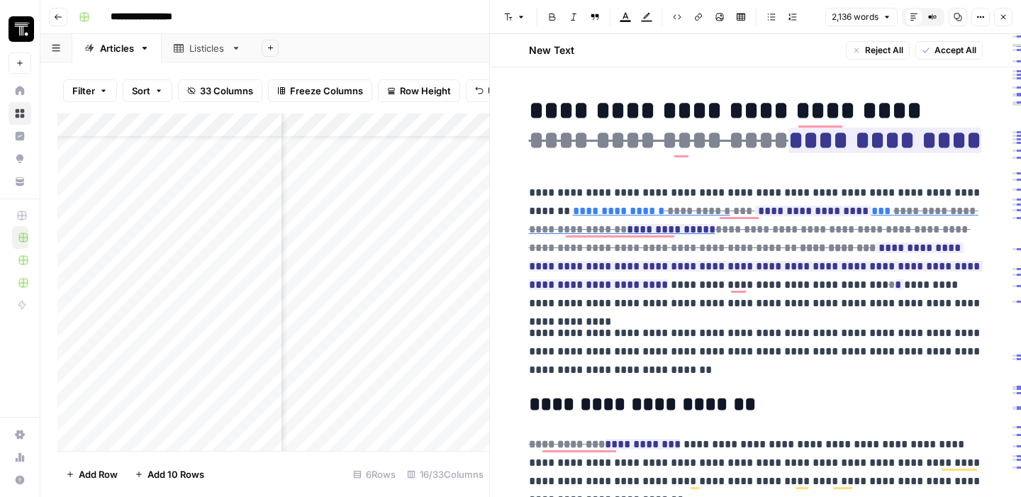
scroll to position [739, 0]
